Goal: Information Seeking & Learning: Learn about a topic

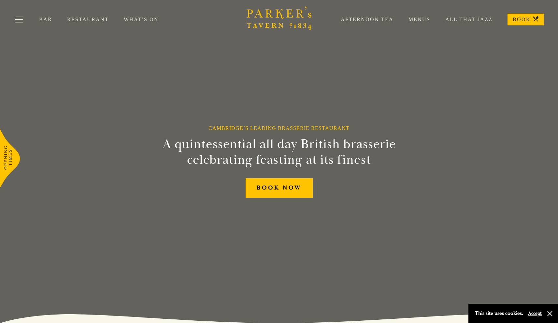
click at [422, 17] on link "Menus" at bounding box center [411, 19] width 37 height 7
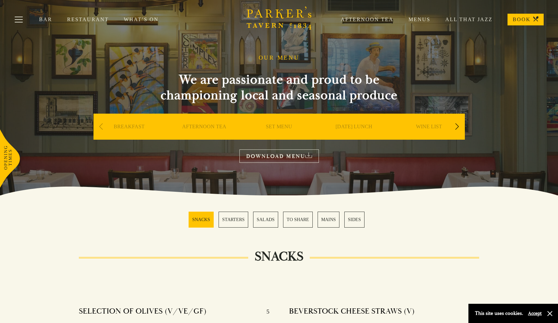
click at [274, 126] on link "SET MENU" at bounding box center [279, 136] width 26 height 26
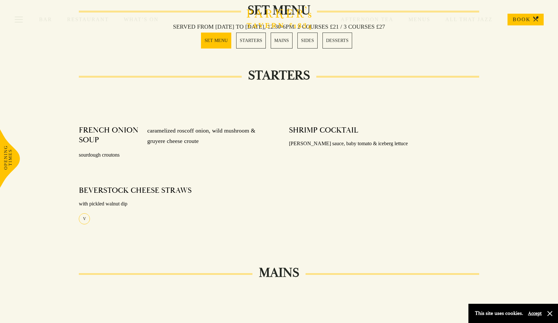
scroll to position [58, 0]
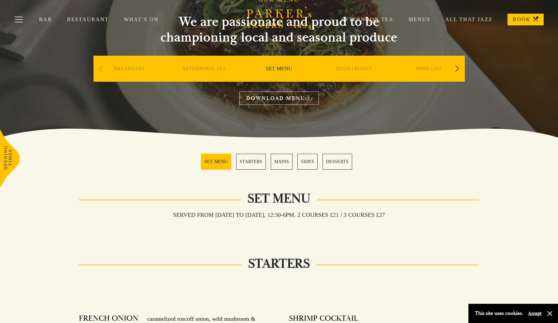
click at [260, 168] on link "STARTERS" at bounding box center [251, 162] width 30 height 16
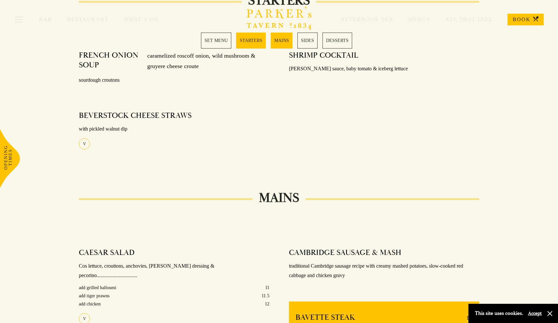
scroll to position [6, 0]
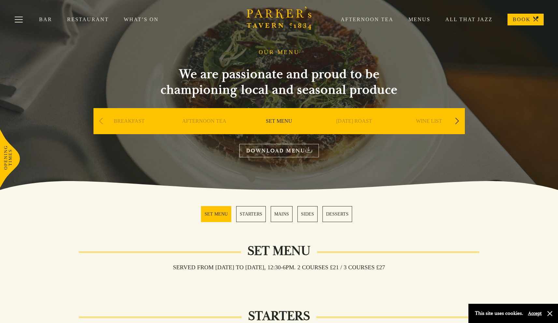
click at [459, 125] on div "Next slide" at bounding box center [457, 121] width 9 height 14
click at [285, 121] on link "A LA CARTE" at bounding box center [279, 131] width 30 height 26
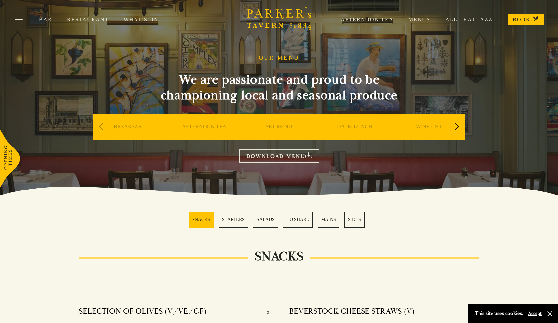
click at [422, 21] on link "Menus" at bounding box center [411, 19] width 37 height 7
click at [290, 129] on link "SET MENU" at bounding box center [279, 136] width 26 height 26
